Goal: Navigation & Orientation: Go to known website

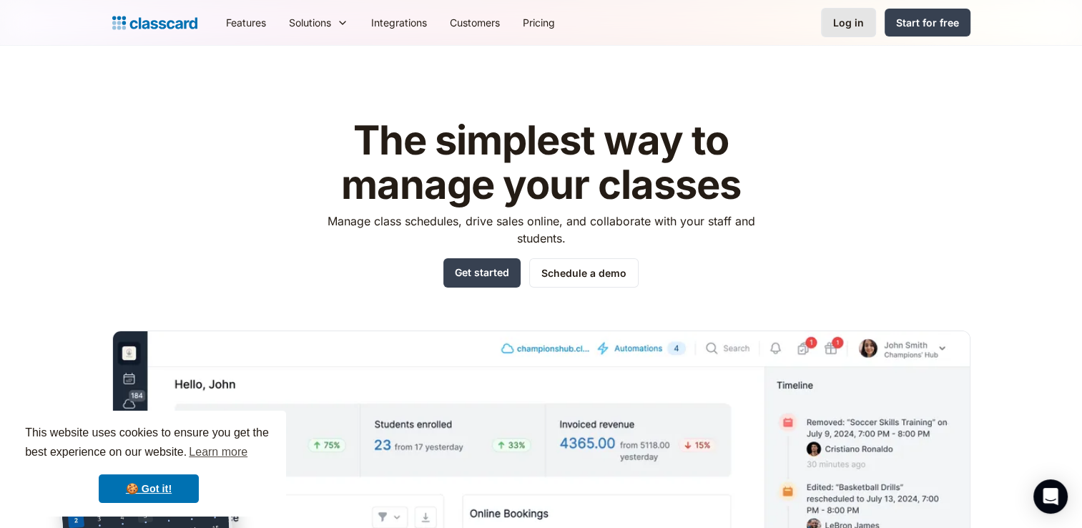
click at [855, 19] on div "Log in" at bounding box center [848, 22] width 31 height 15
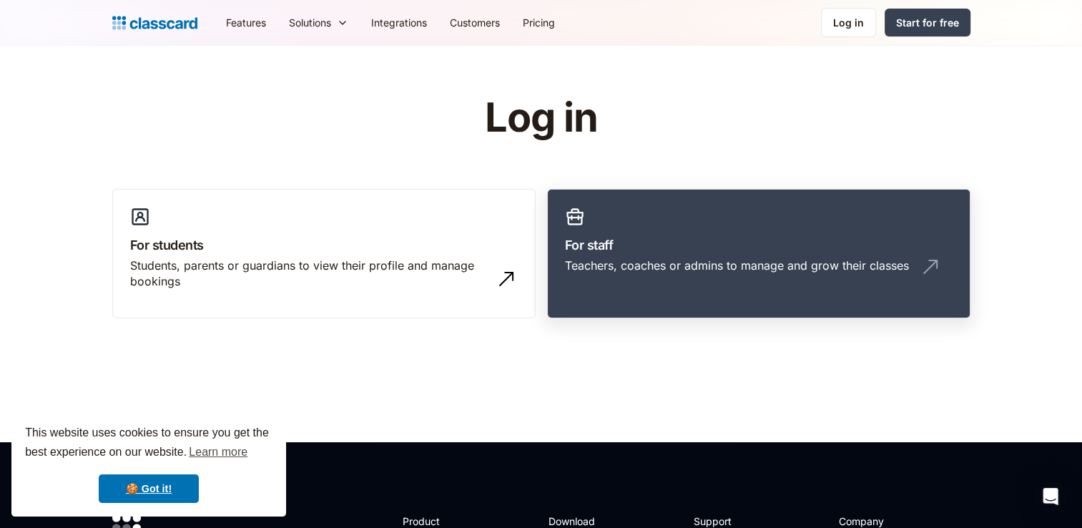
click at [651, 259] on div "Teachers, coaches or admins to manage and grow their classes" at bounding box center [737, 265] width 344 height 16
